Goal: Register for event/course

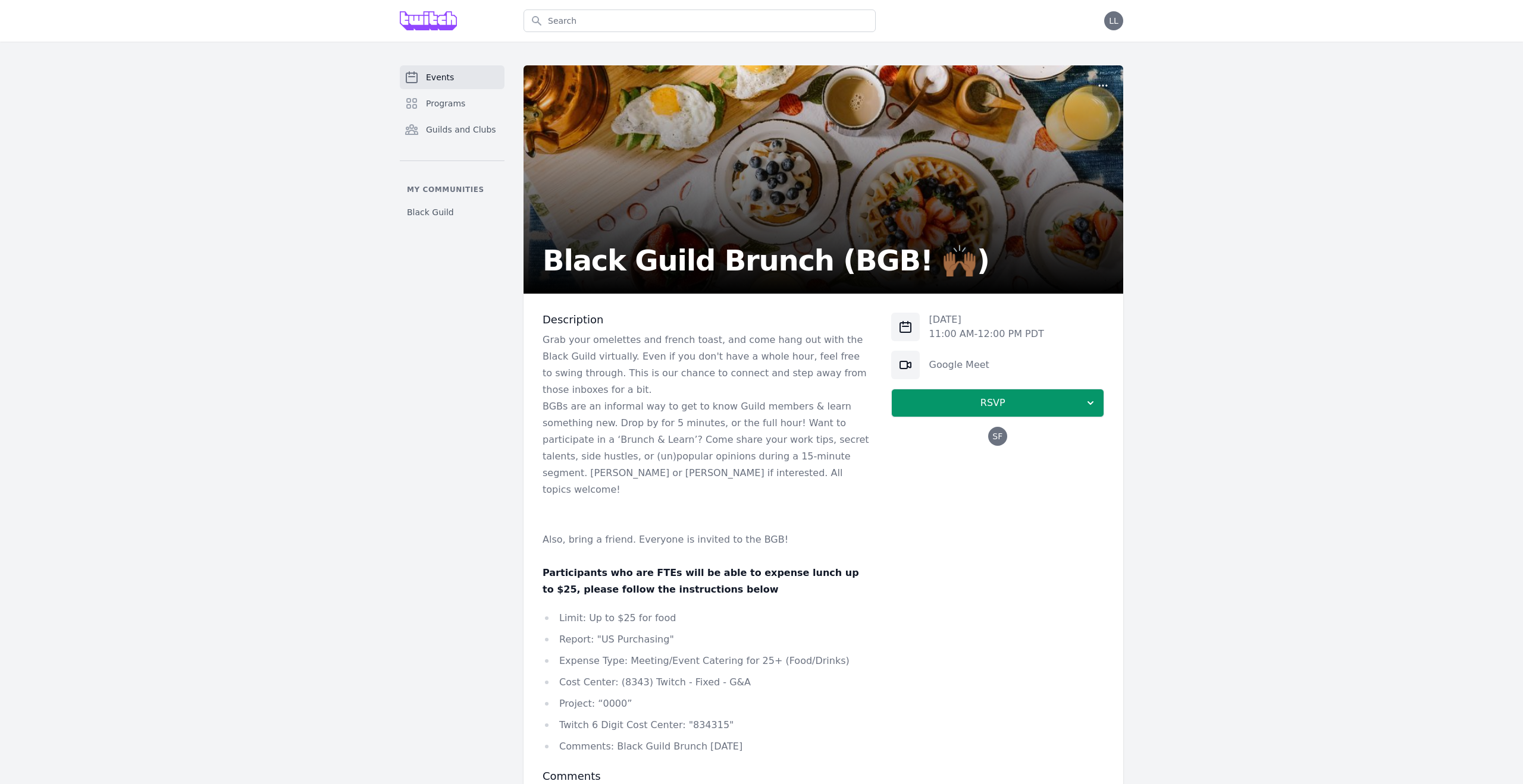
click at [962, 419] on div "[DATE] 11:00 AM - 12:00 PM PDT Google Meet RSVP SF" at bounding box center [997, 379] width 213 height 133
click at [962, 409] on span "RSVP" at bounding box center [993, 403] width 183 height 14
click at [969, 430] on link "I'm going" at bounding box center [997, 435] width 213 height 21
click at [934, 320] on p "[DATE]" at bounding box center [987, 320] width 115 height 14
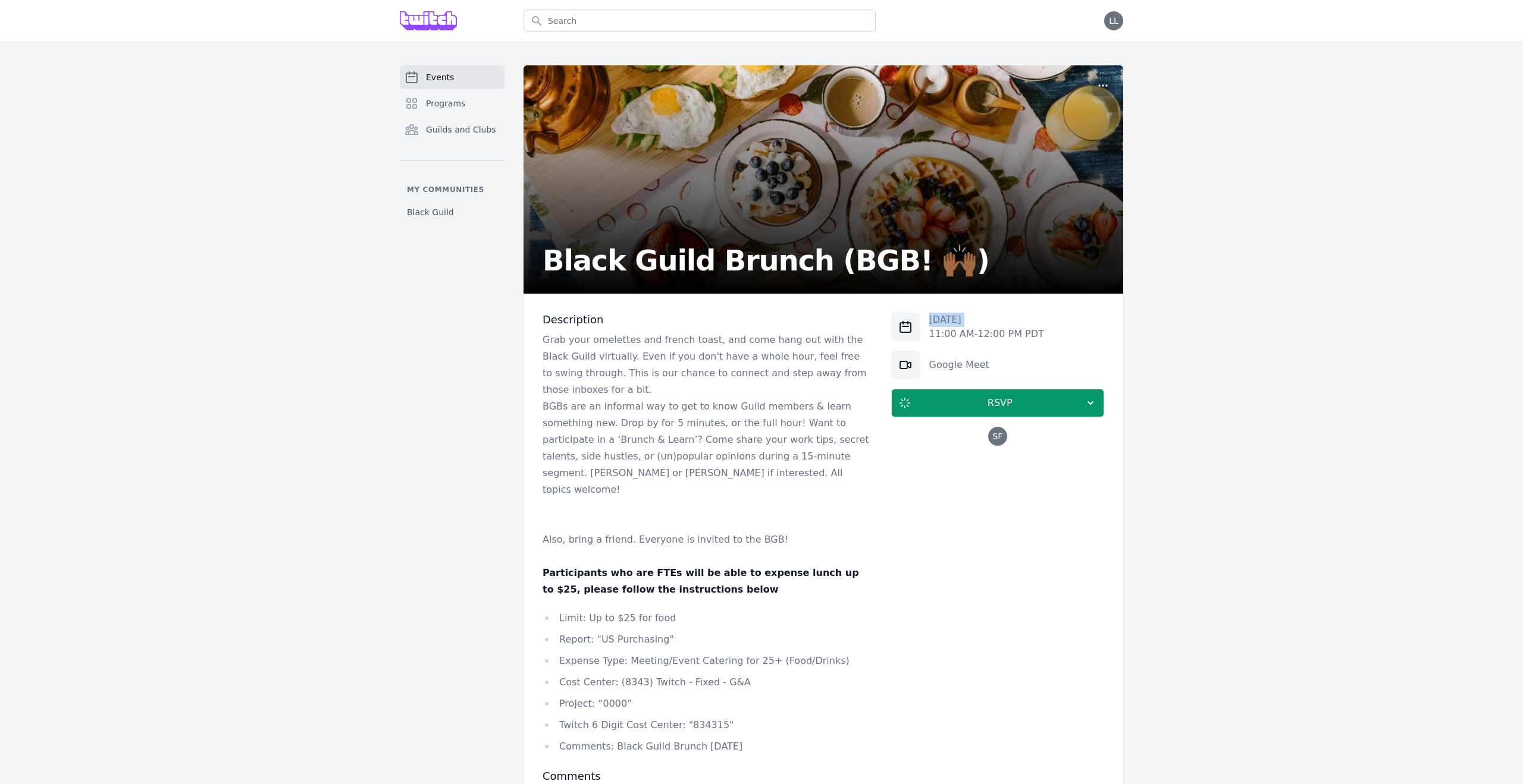
click at [934, 320] on p "[DATE]" at bounding box center [987, 320] width 115 height 14
copy p "[DATE]"
drag, startPoint x: 1046, startPoint y: 336, endPoint x: 924, endPoint y: 323, distance: 122.7
click at [924, 323] on div "[DATE] 11:00 AM - 12:00 PM PDT" at bounding box center [997, 327] width 213 height 28
copy div "[DATE] 11:00 AM - 12:00 PM PDT"
